Goal: Transaction & Acquisition: Purchase product/service

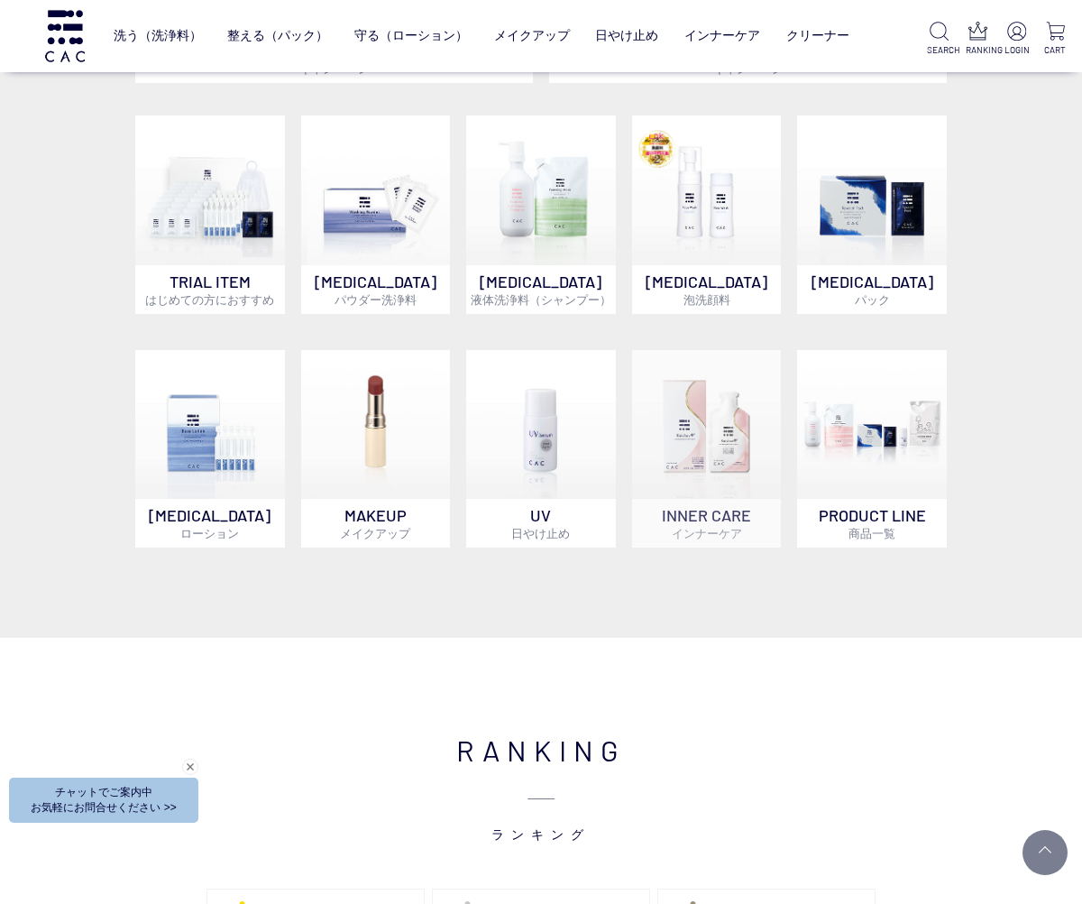
scroll to position [826, 0]
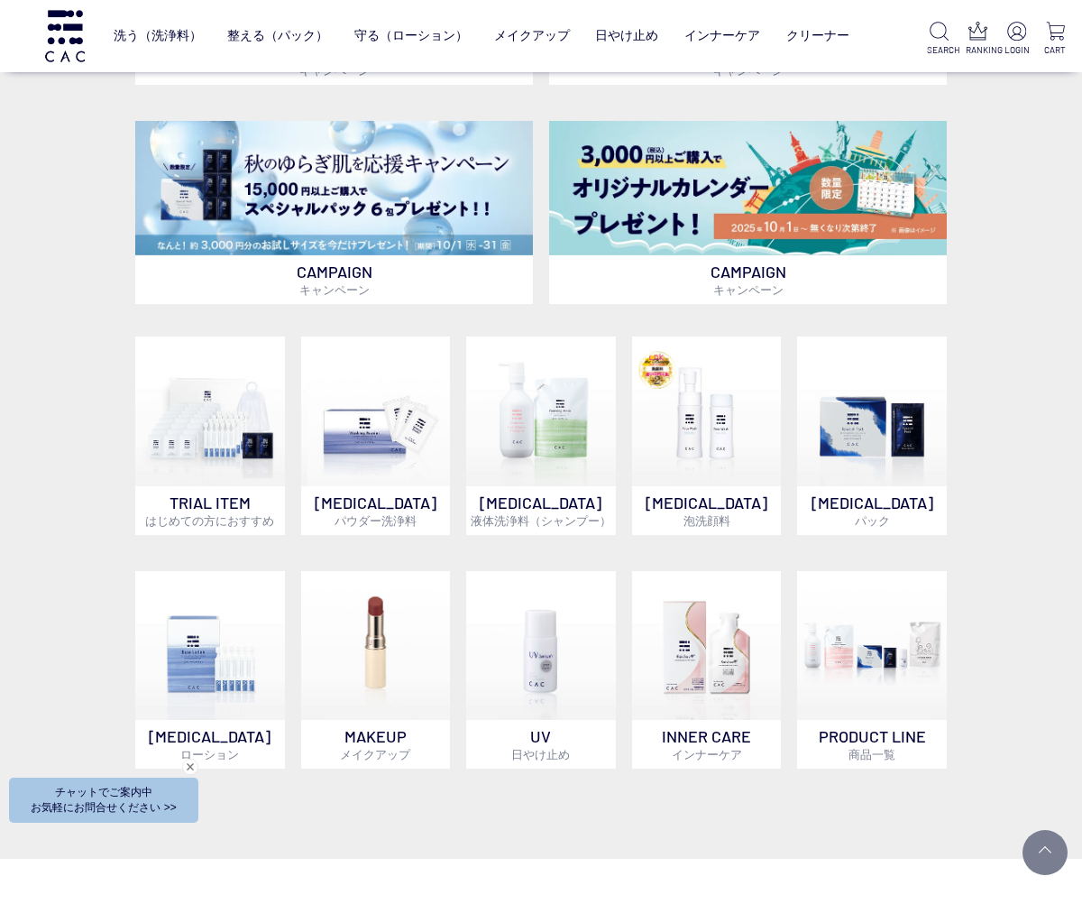
drag, startPoint x: 529, startPoint y: 819, endPoint x: 686, endPoint y: 832, distance: 157.5
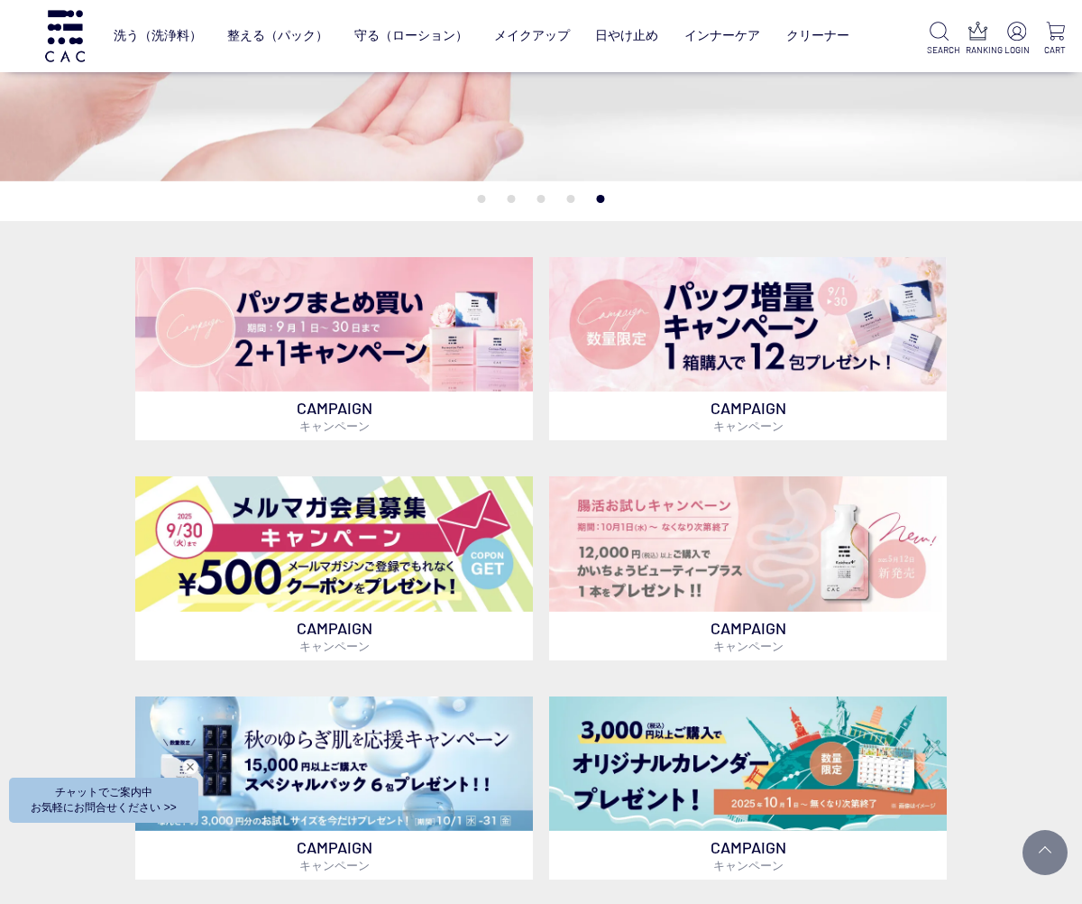
scroll to position [75, 0]
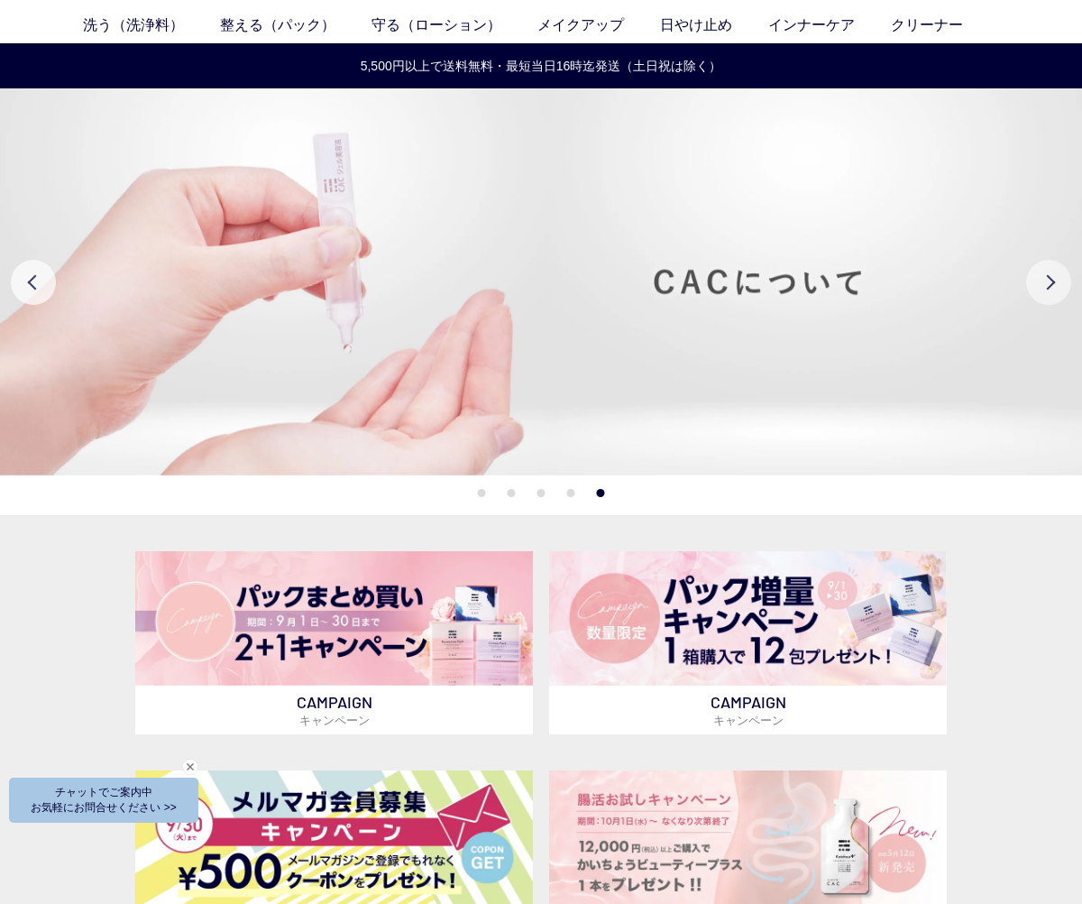
click at [1044, 281] on button "Next" at bounding box center [1048, 282] width 45 height 45
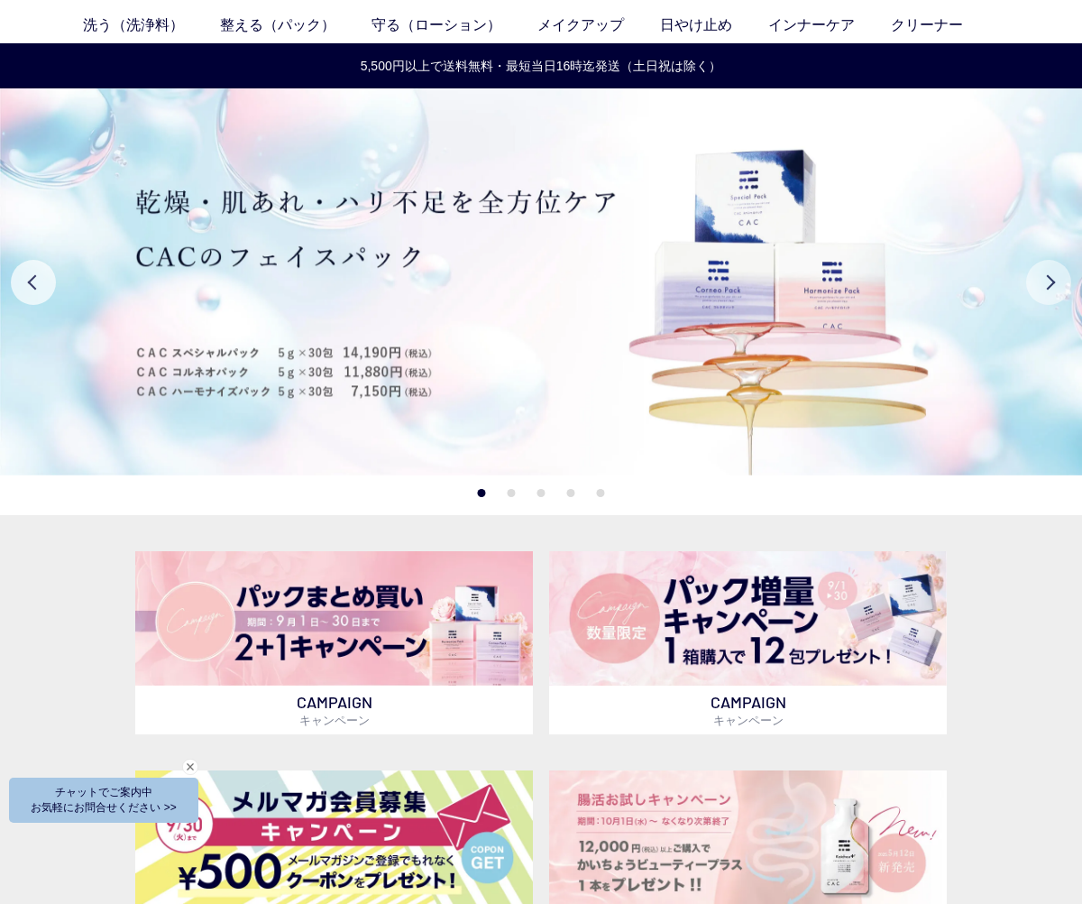
click at [1043, 282] on button "Next" at bounding box center [1048, 282] width 45 height 45
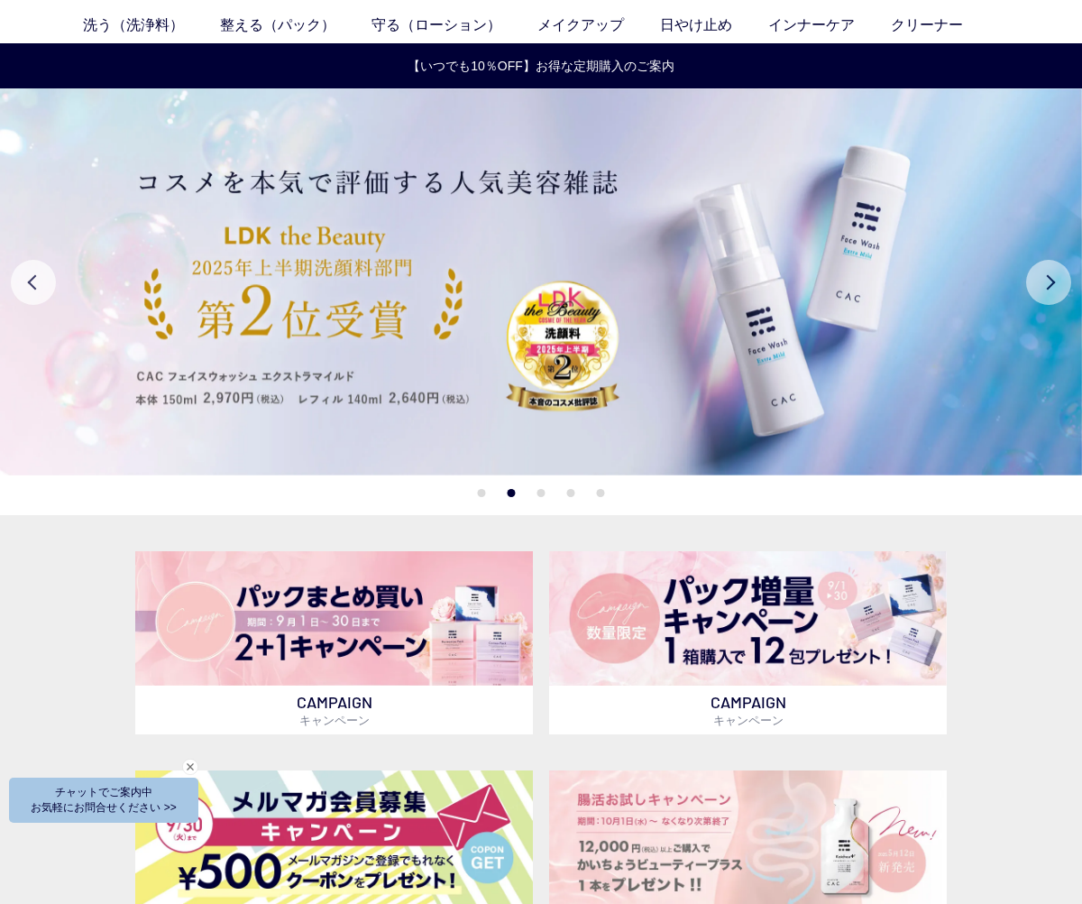
click at [1042, 282] on button "Next" at bounding box center [1048, 282] width 45 height 45
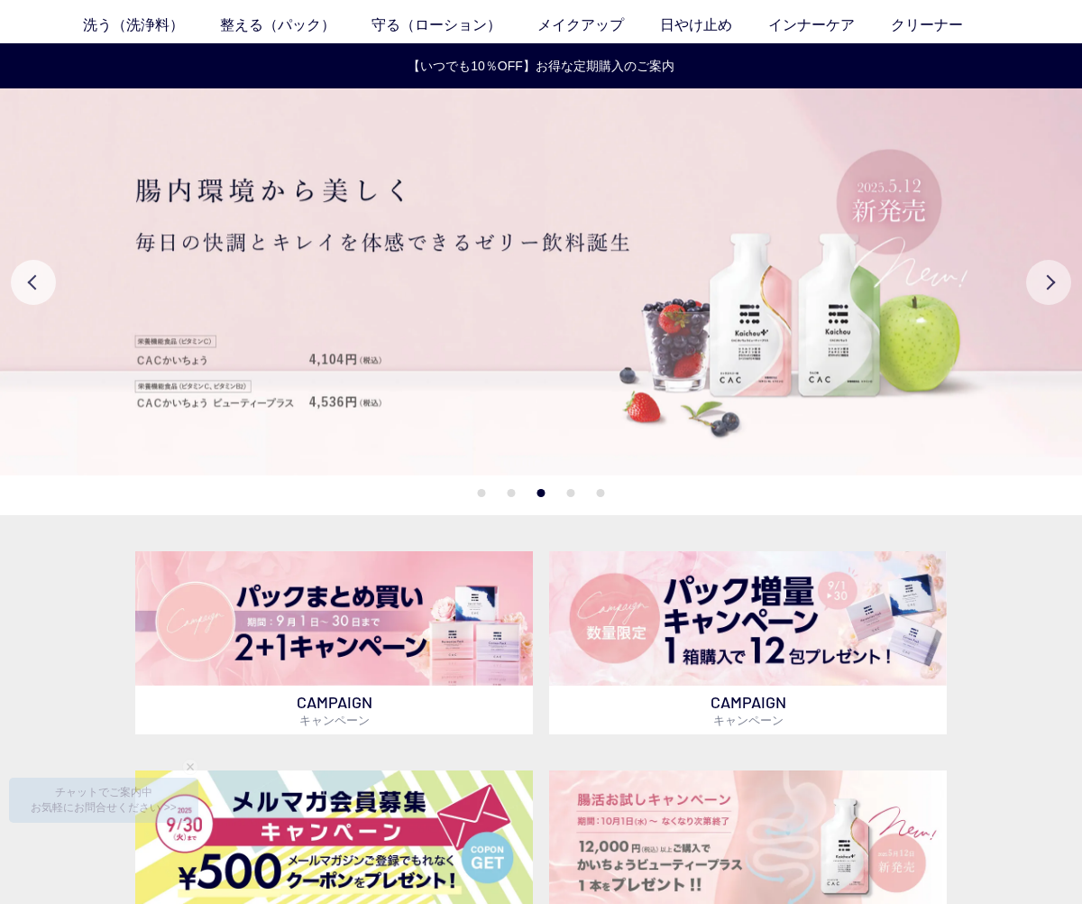
click at [1042, 282] on button "Next" at bounding box center [1048, 282] width 45 height 45
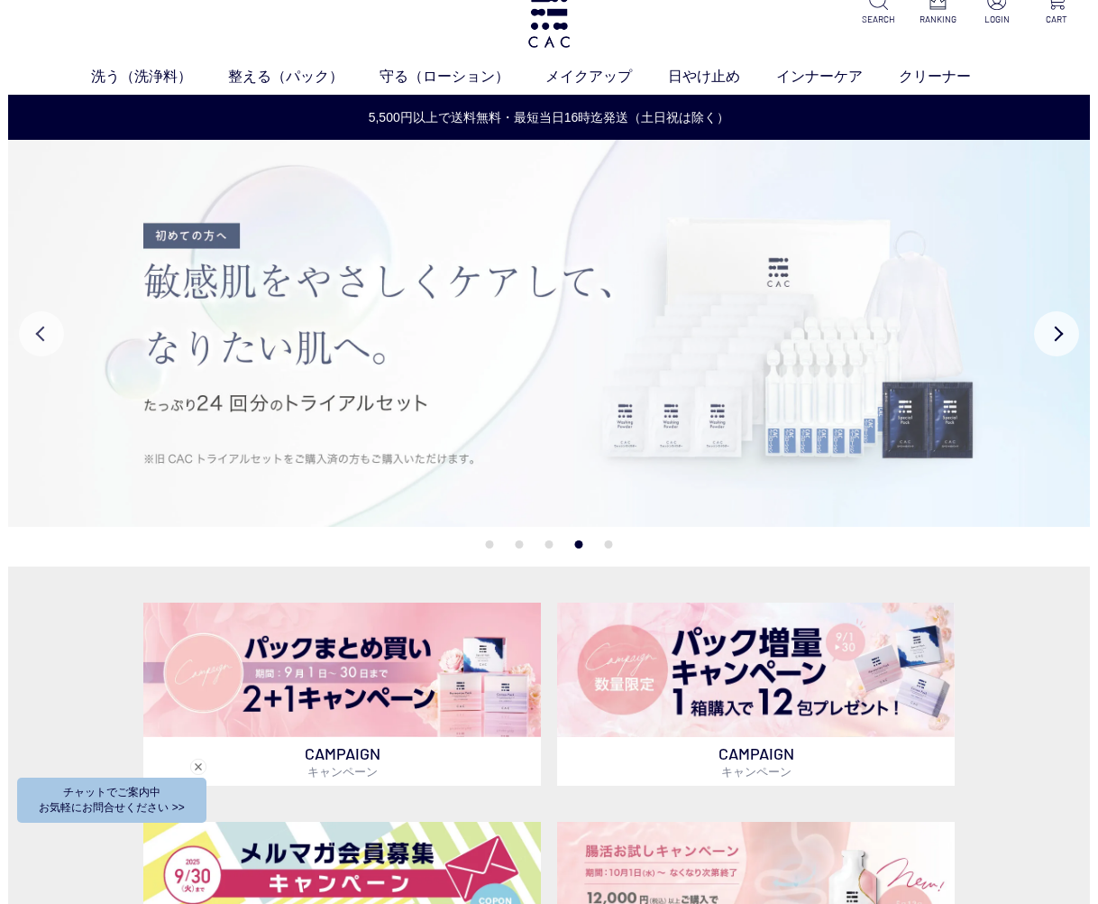
scroll to position [0, 0]
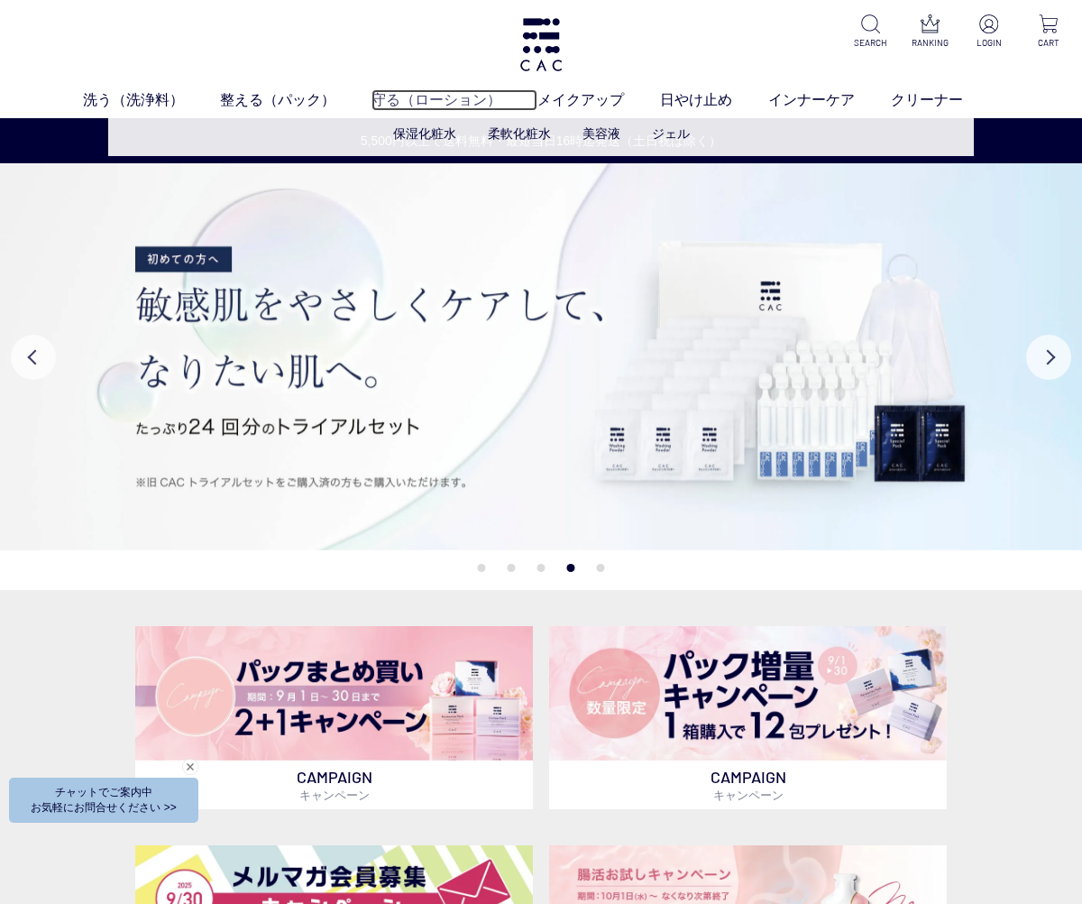
click at [418, 100] on link "守る（ローション）" at bounding box center [455, 100] width 166 height 22
